Goal: Task Accomplishment & Management: Manage account settings

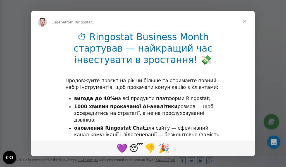
click at [245, 21] on span "Close" at bounding box center [244, 21] width 20 height 20
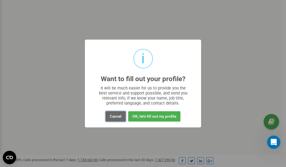
click at [116, 116] on button "Cancel" at bounding box center [116, 116] width 20 height 10
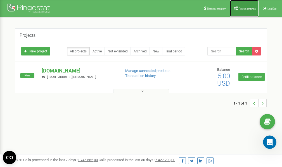
click at [246, 6] on link "Profile settings" at bounding box center [244, 8] width 28 height 17
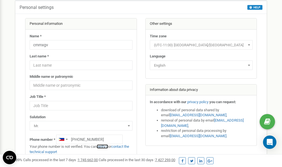
click at [106, 147] on link "verify it" at bounding box center [102, 147] width 11 height 4
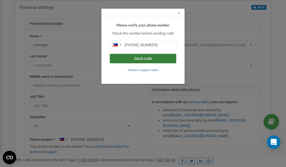
click at [139, 60] on button "Send code" at bounding box center [143, 58] width 66 height 9
